Goal: Information Seeking & Learning: Learn about a topic

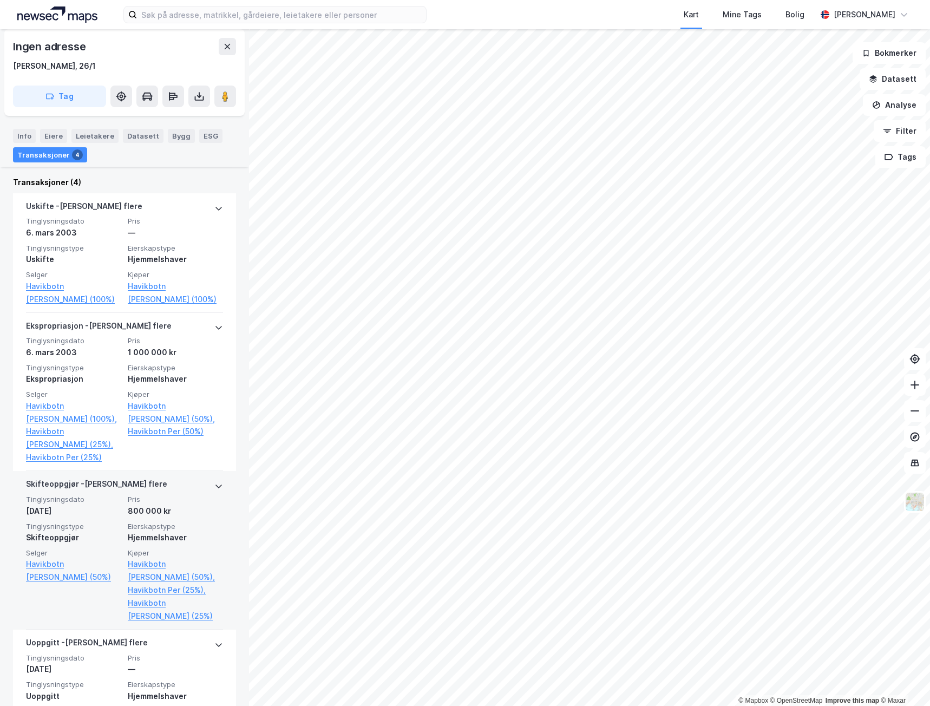
scroll to position [291, 0]
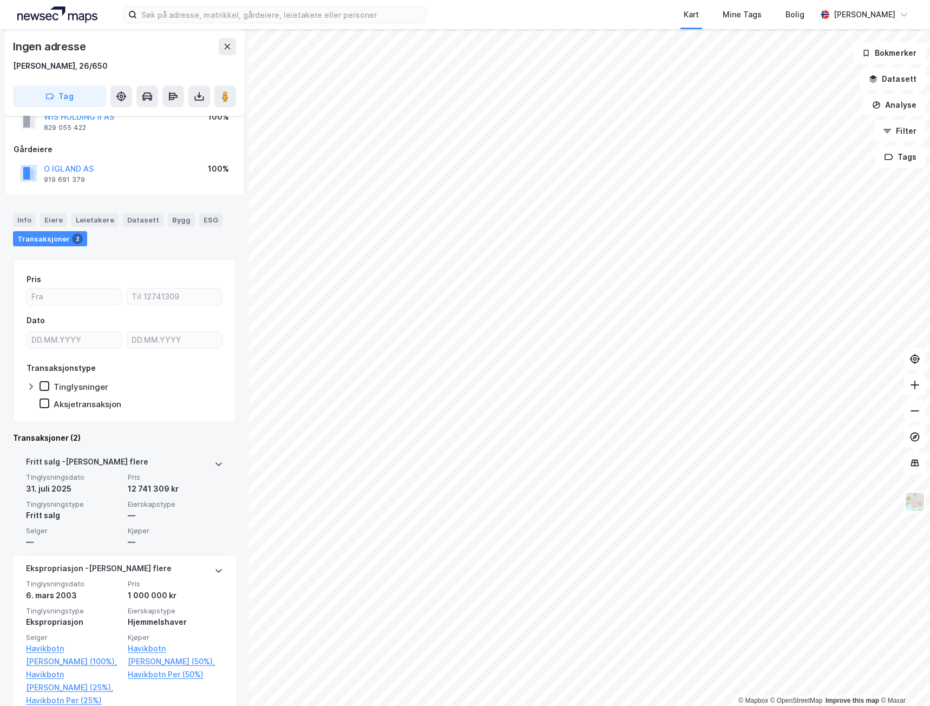
scroll to position [46, 0]
